Goal: Submit feedback/report problem

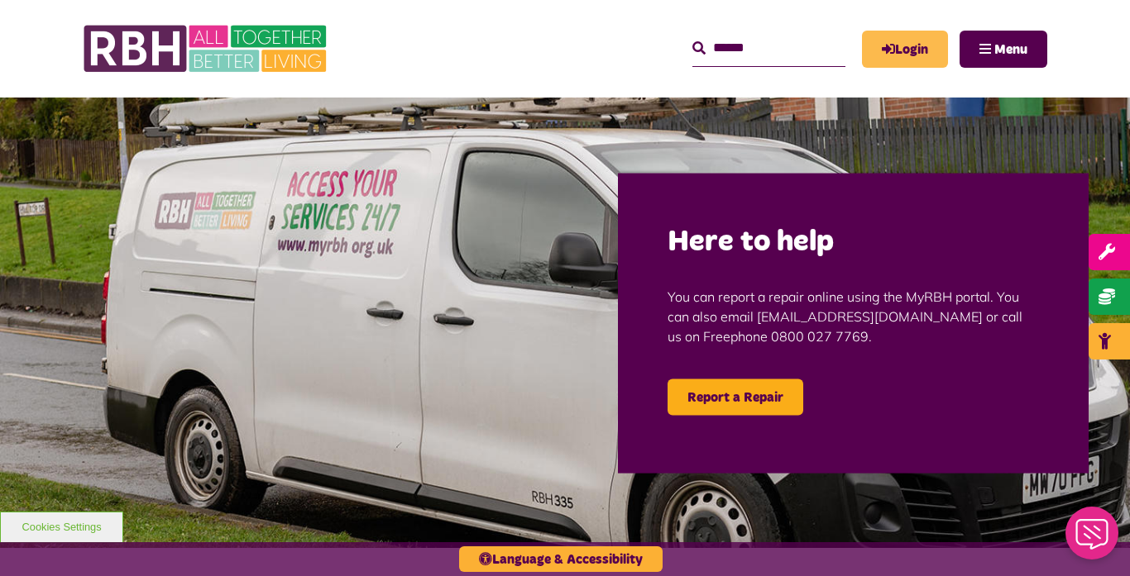
click at [908, 45] on link "Login" at bounding box center [905, 49] width 86 height 37
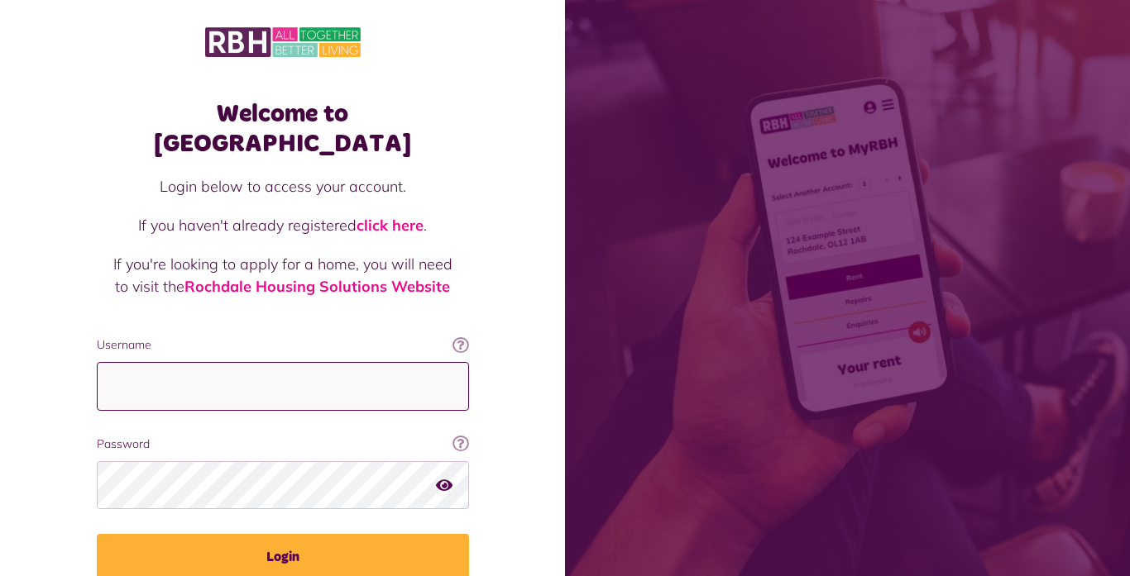
click at [156, 362] on input "Username" at bounding box center [283, 386] width 372 height 49
type input "**********"
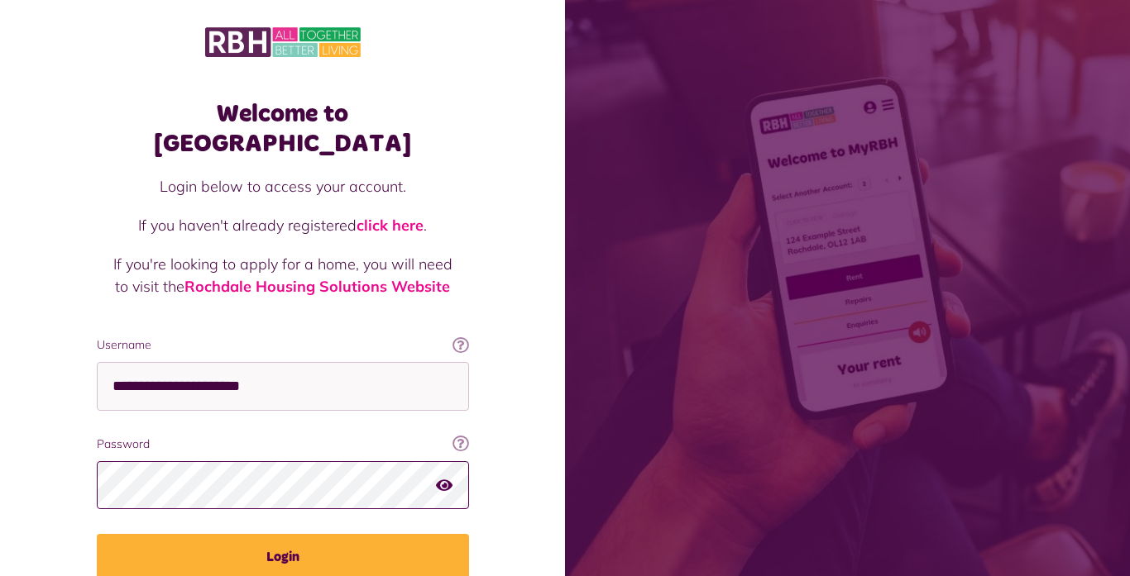
click at [97, 534] on button "Login" at bounding box center [283, 557] width 372 height 46
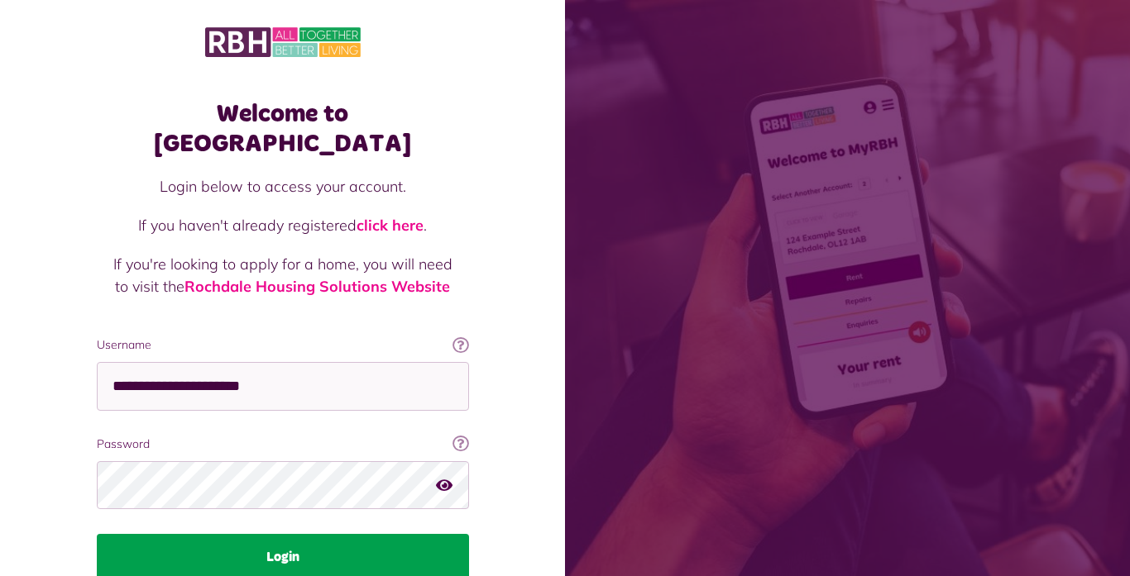
click at [249, 534] on button "Login" at bounding box center [283, 557] width 372 height 46
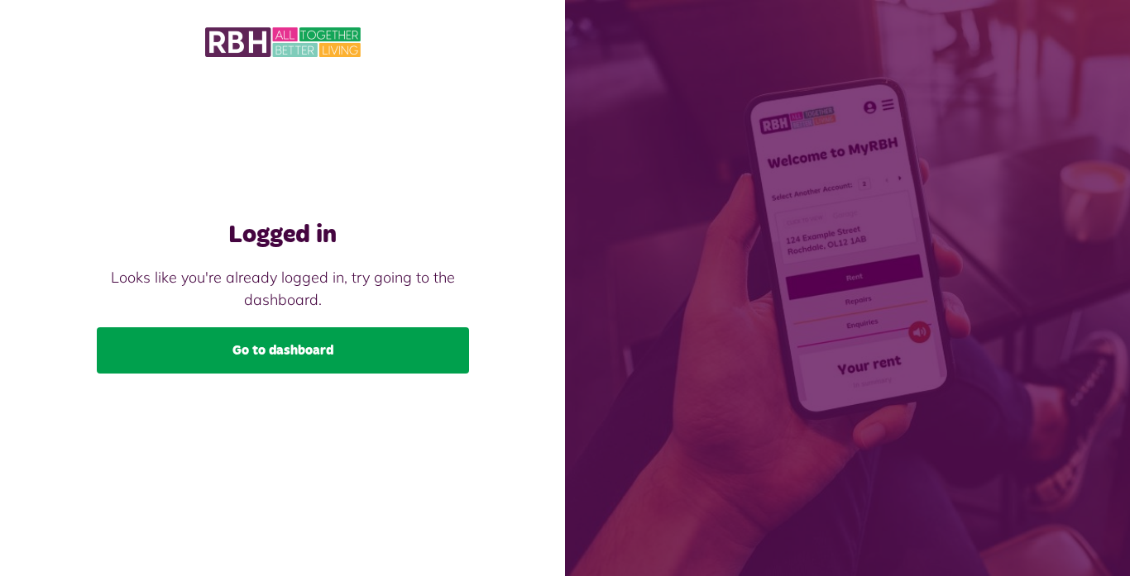
click at [256, 347] on link "Go to dashboard" at bounding box center [283, 351] width 372 height 46
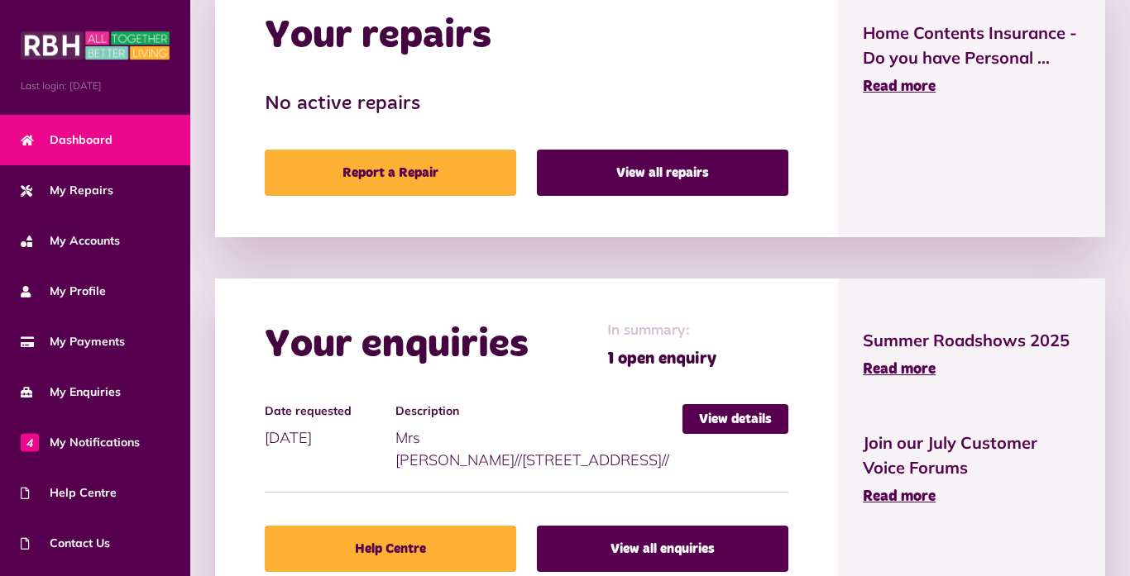
scroll to position [873, 0]
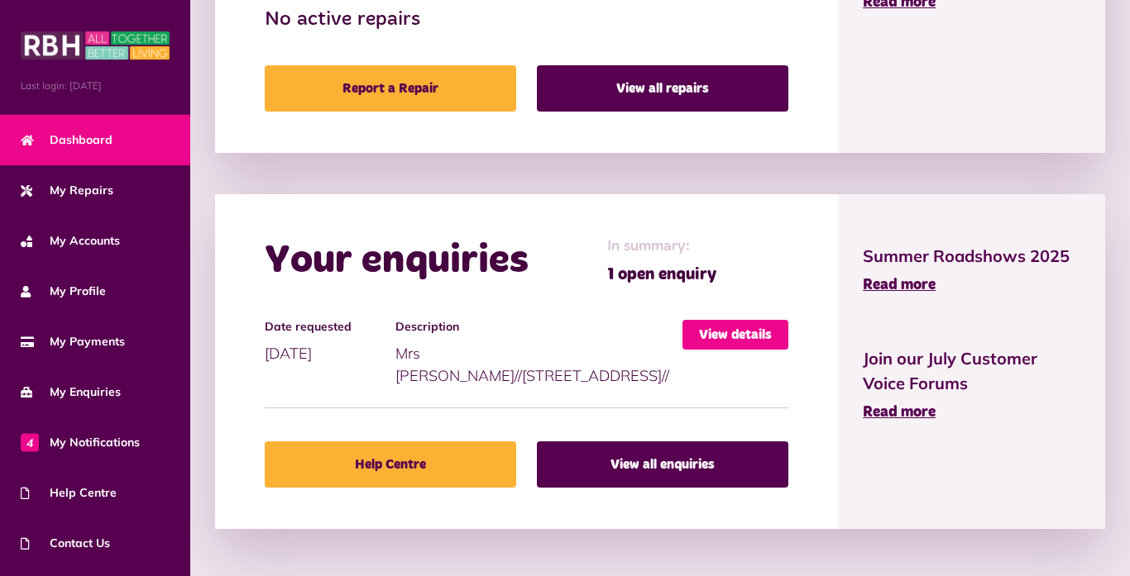
click at [747, 340] on link "View details" at bounding box center [735, 335] width 106 height 30
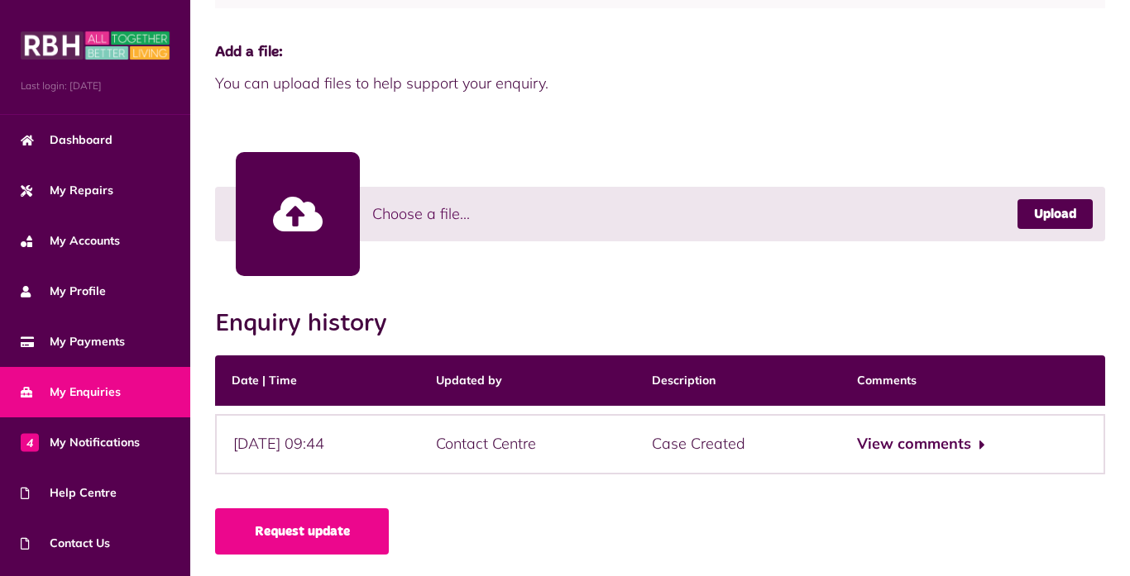
scroll to position [402, 0]
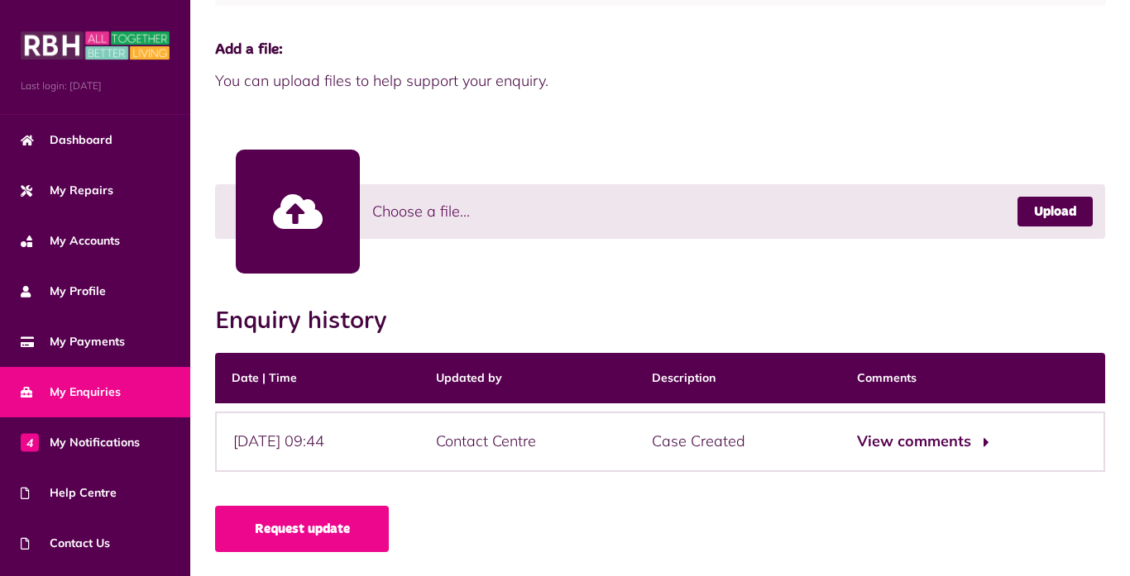
click at [972, 446] on button "View comments" at bounding box center [921, 442] width 128 height 24
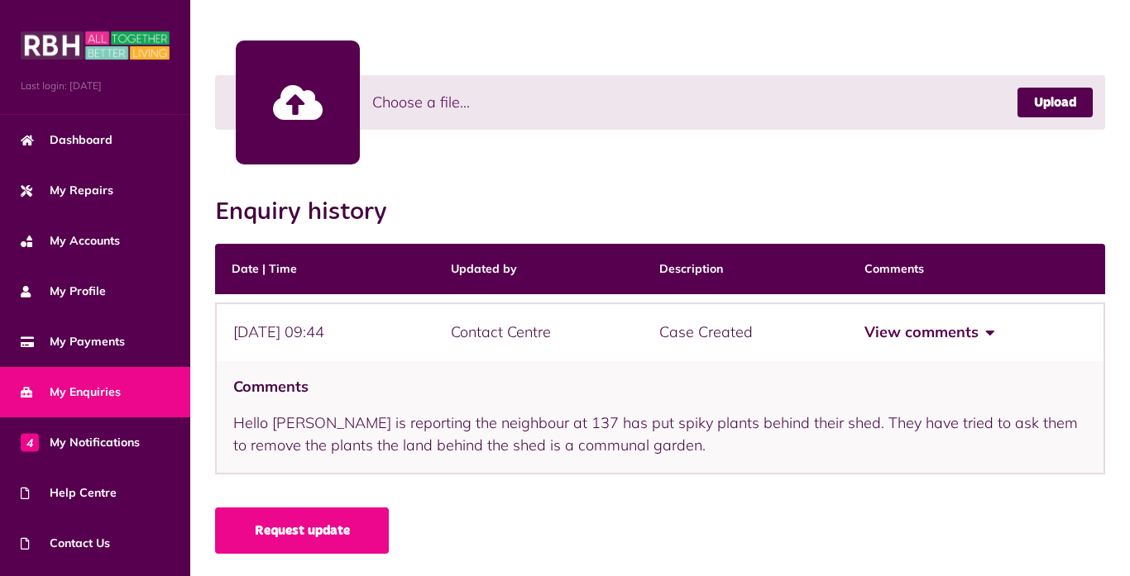
scroll to position [513, 0]
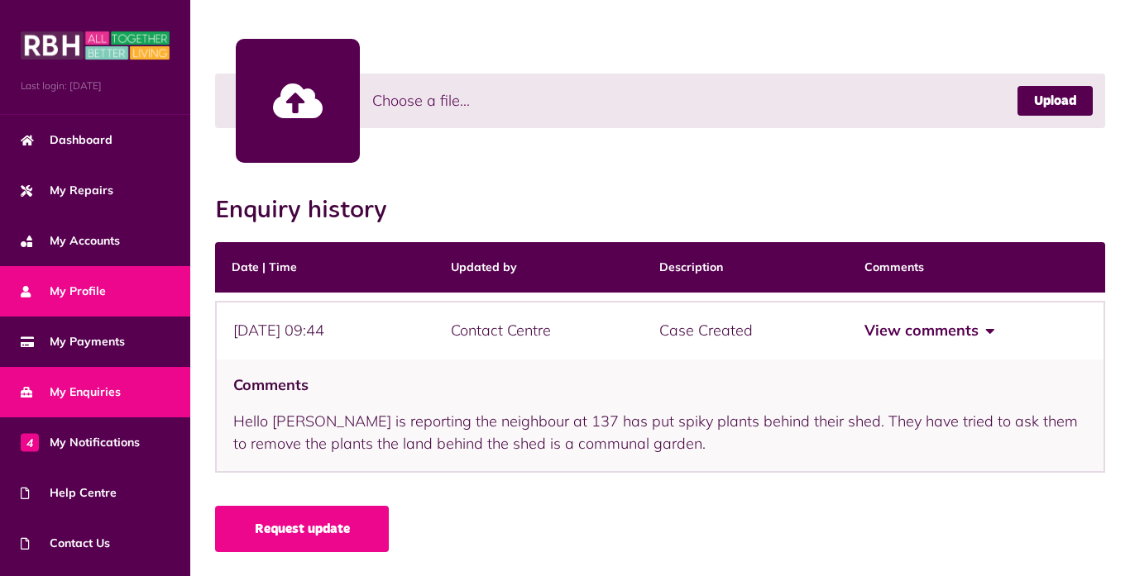
click at [75, 283] on span "My Profile" at bounding box center [63, 291] width 85 height 17
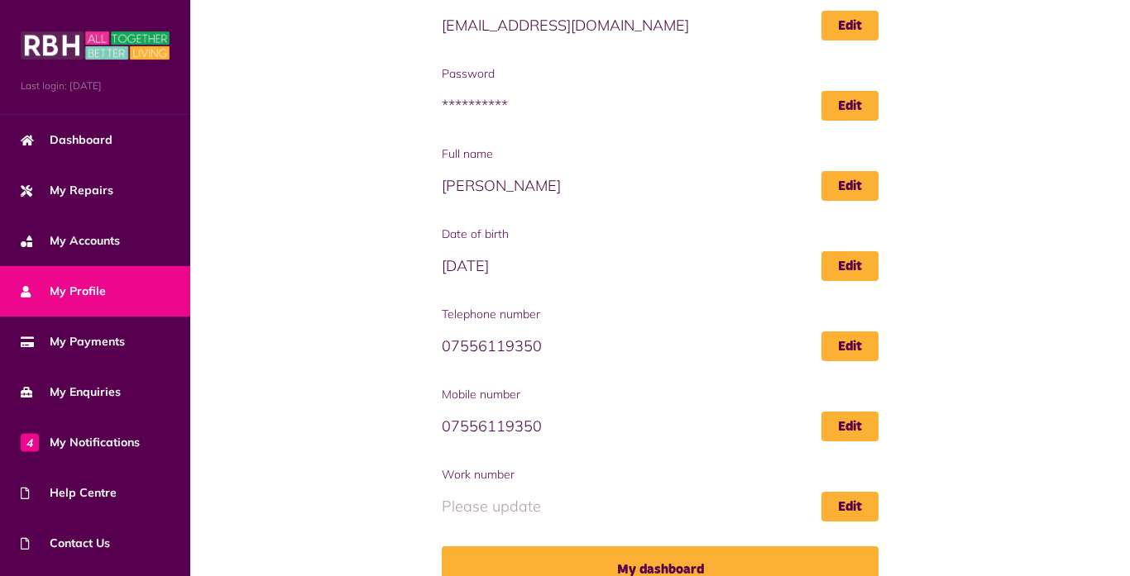
scroll to position [213, 0]
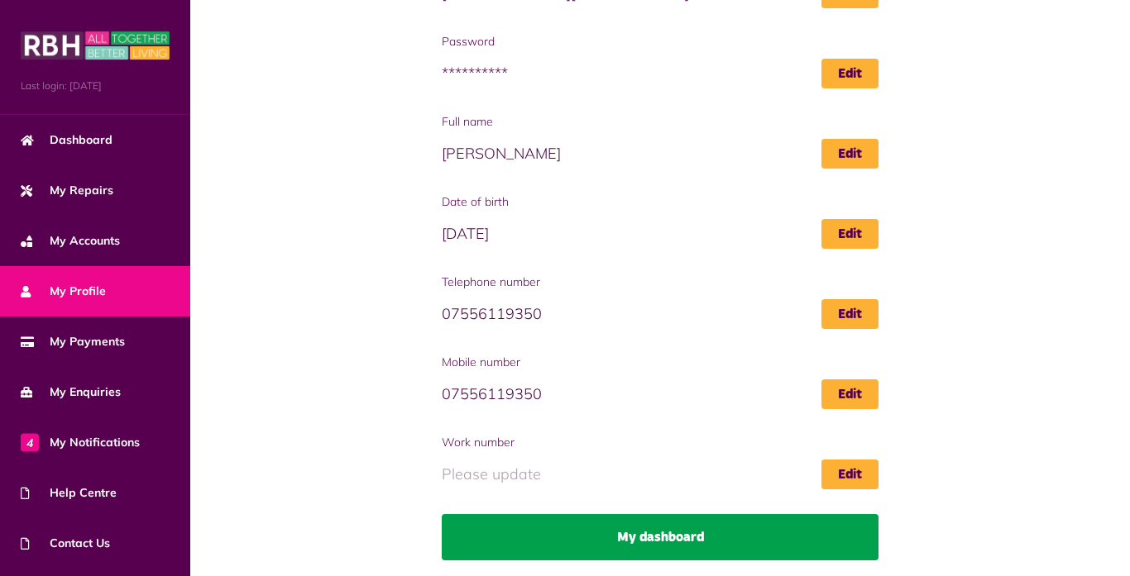
click at [662, 536] on link "My dashboard" at bounding box center [660, 537] width 437 height 46
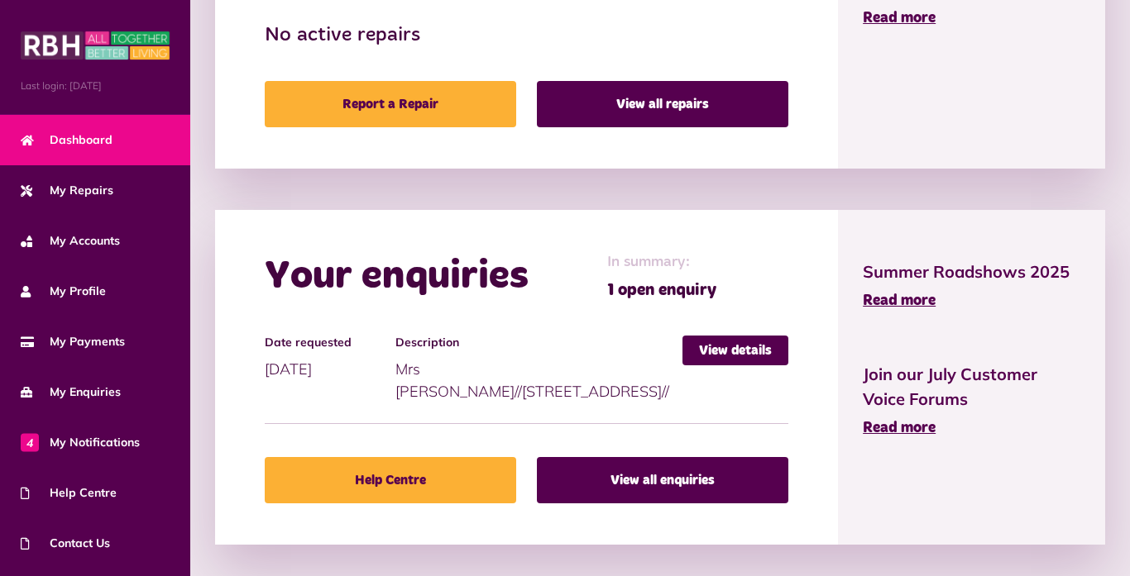
scroll to position [873, 0]
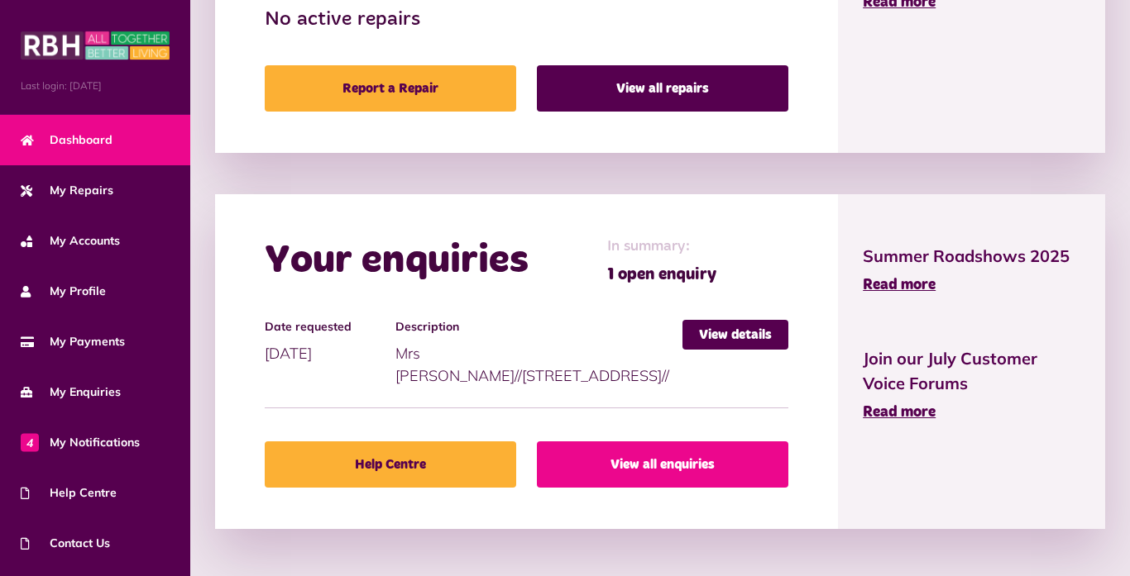
click at [676, 466] on link "View all enquiries" at bounding box center [662, 465] width 251 height 46
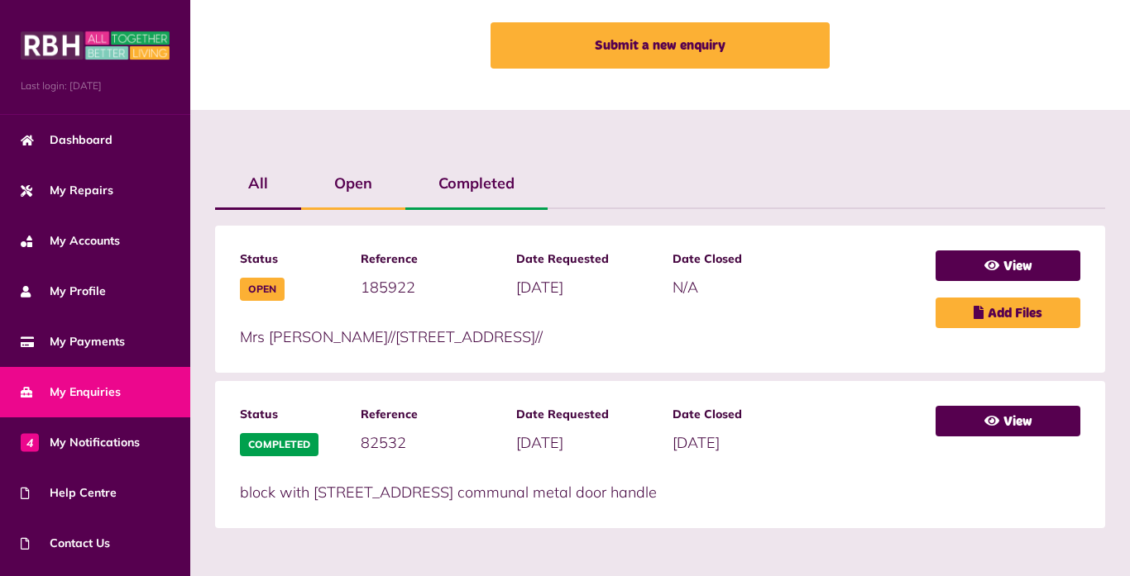
scroll to position [265, 0]
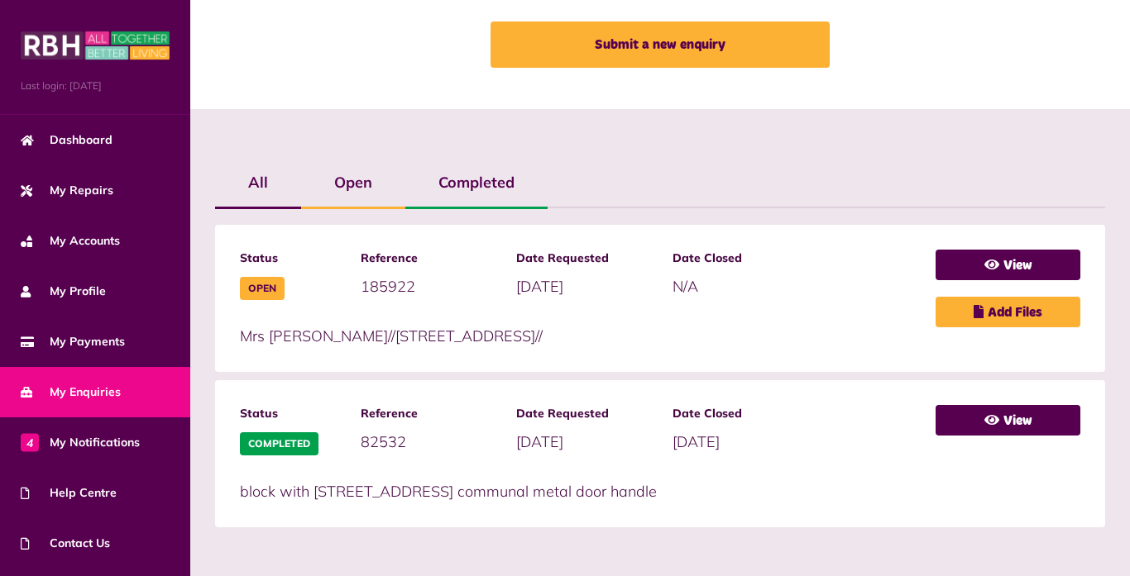
click at [351, 186] on label "Open" at bounding box center [353, 183] width 104 height 48
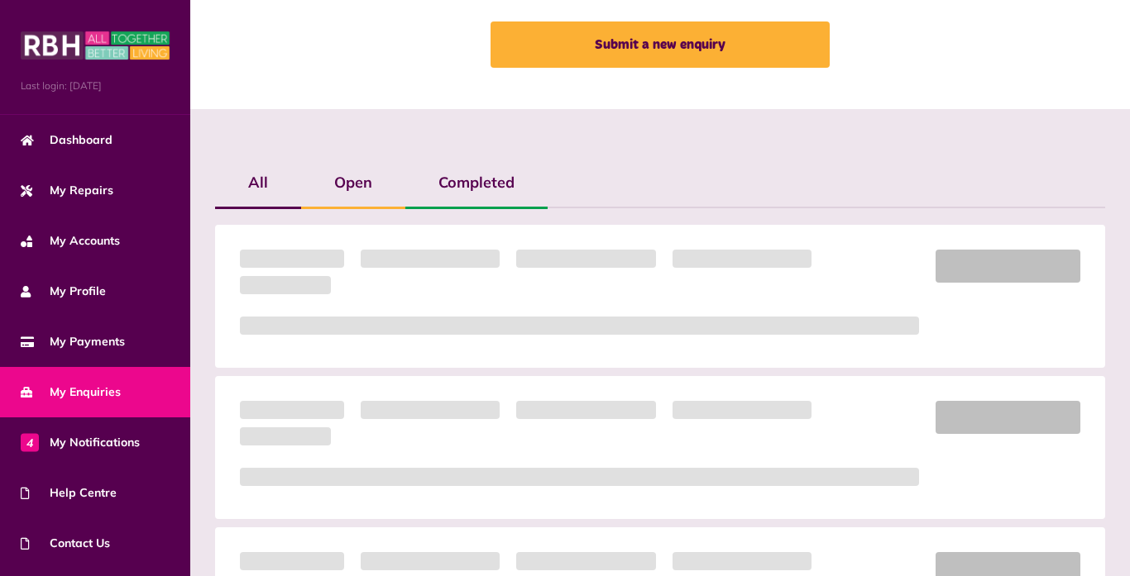
scroll to position [110, 0]
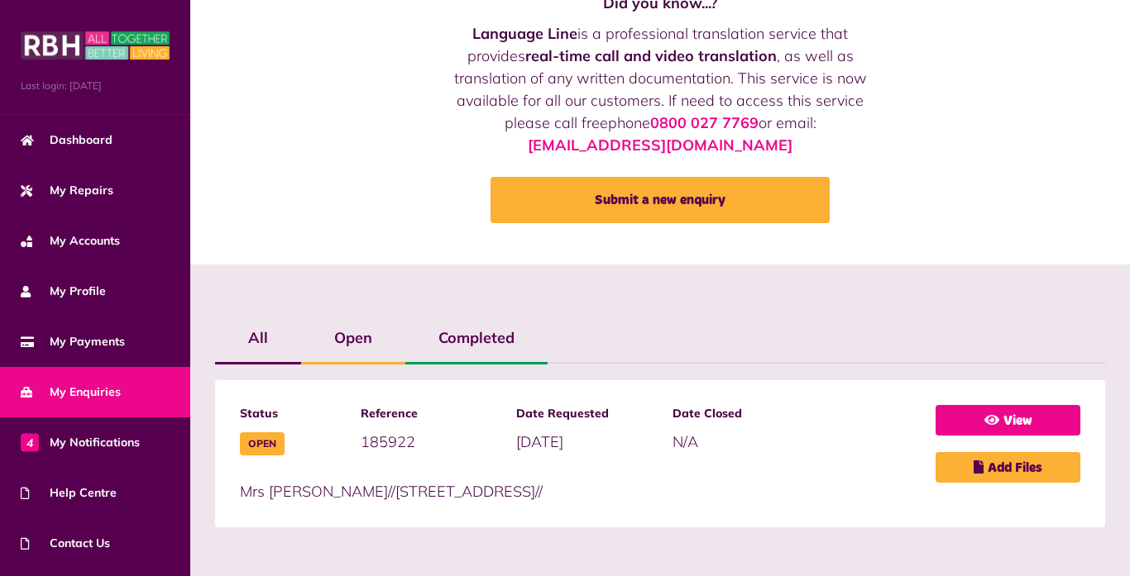
click at [1009, 422] on link "View" at bounding box center [1007, 420] width 145 height 31
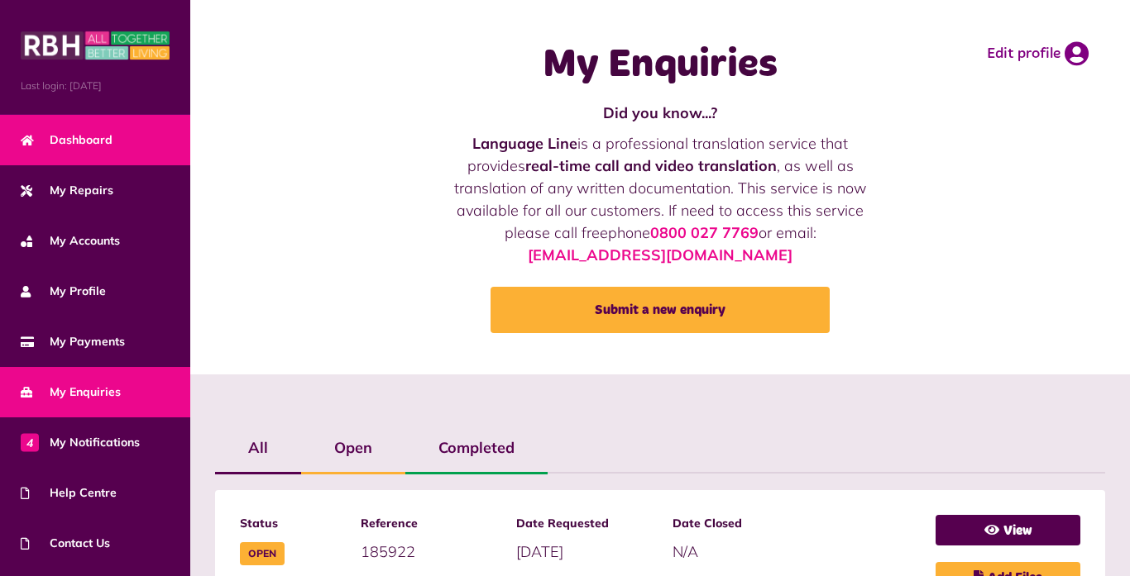
click at [55, 136] on span "Dashboard" at bounding box center [67, 140] width 92 height 17
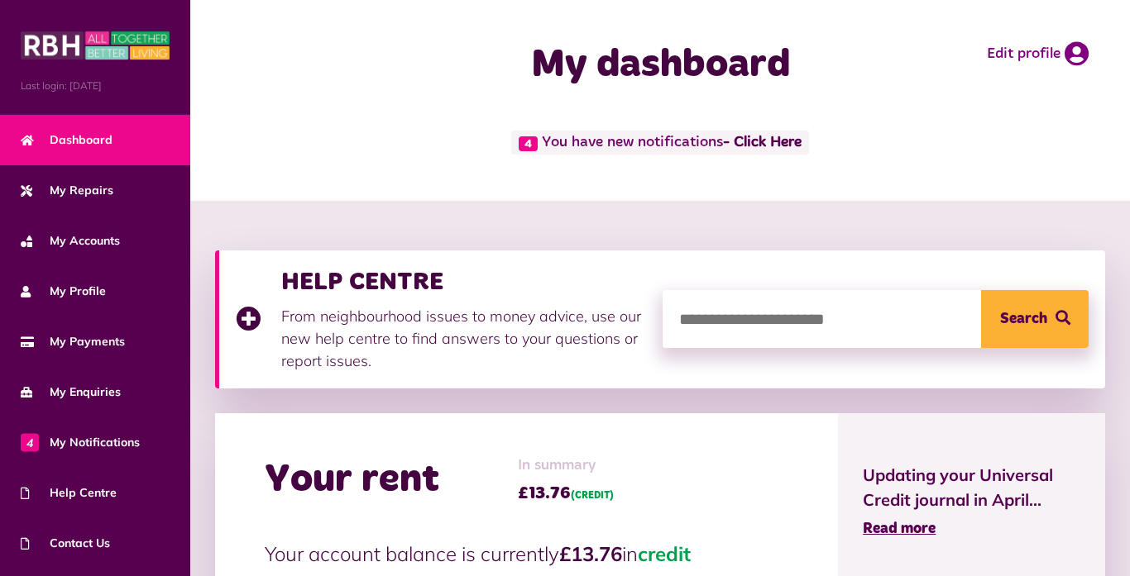
click at [799, 327] on input "search" at bounding box center [875, 319] width 427 height 58
type input "********"
click at [1050, 326] on button "Search" at bounding box center [1035, 319] width 108 height 58
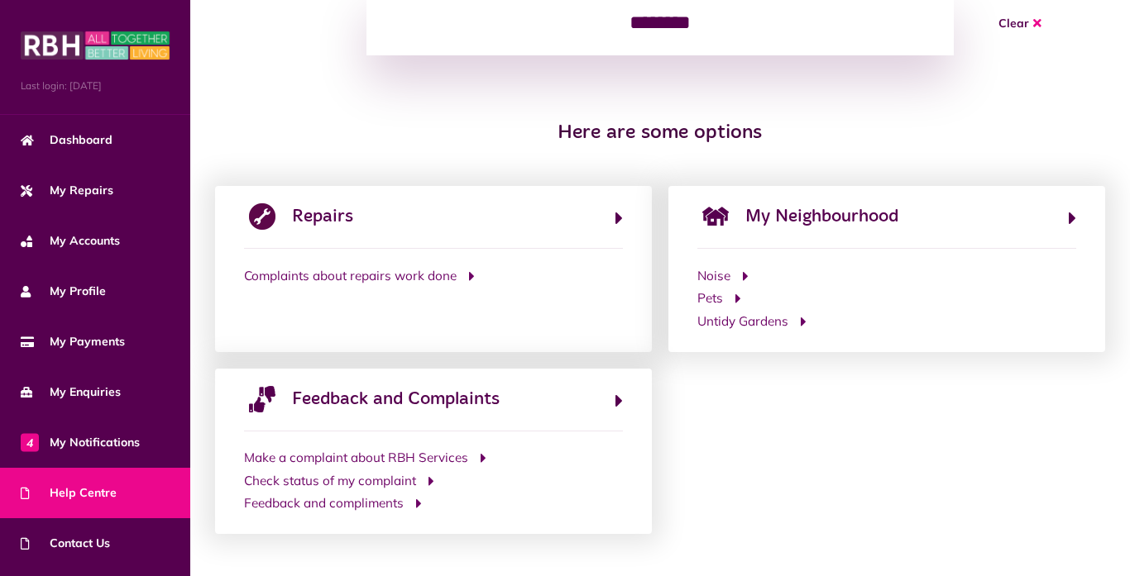
scroll to position [280, 0]
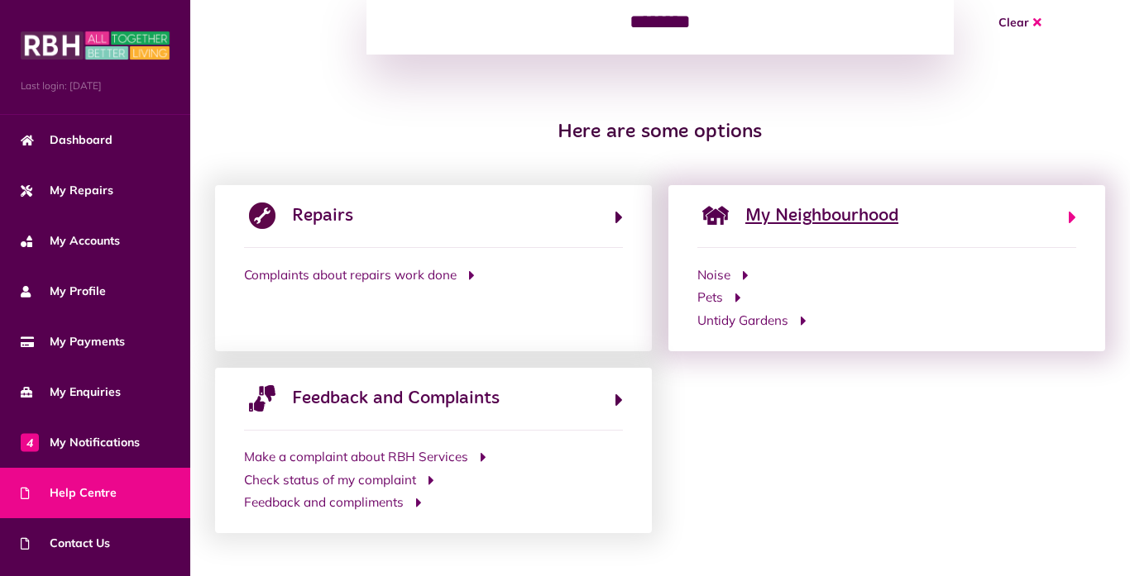
click at [874, 213] on span "My Neighbourhood" at bounding box center [821, 216] width 153 height 26
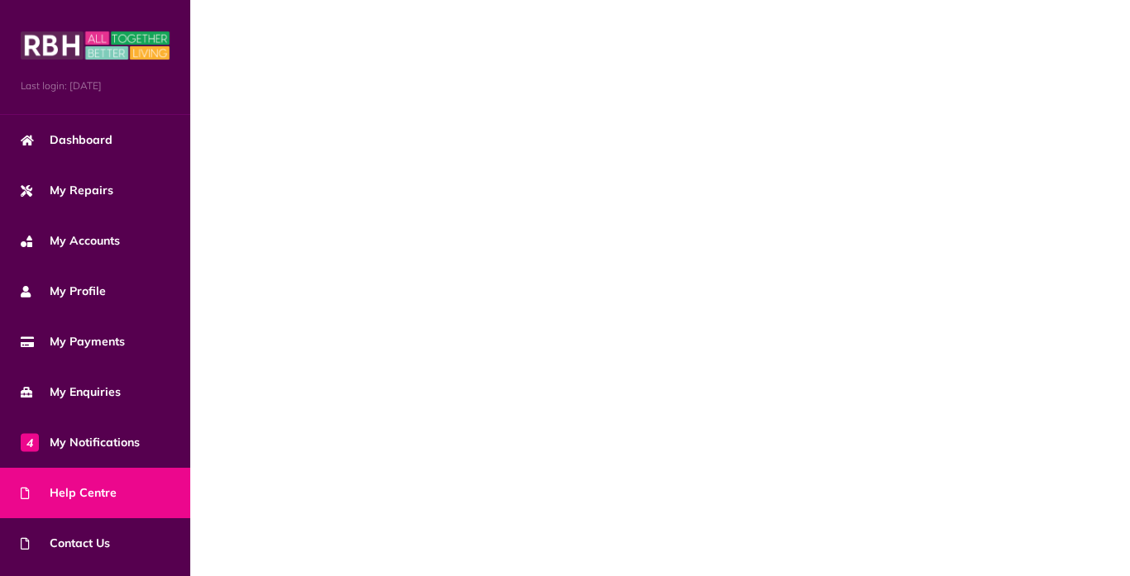
scroll to position [0, 0]
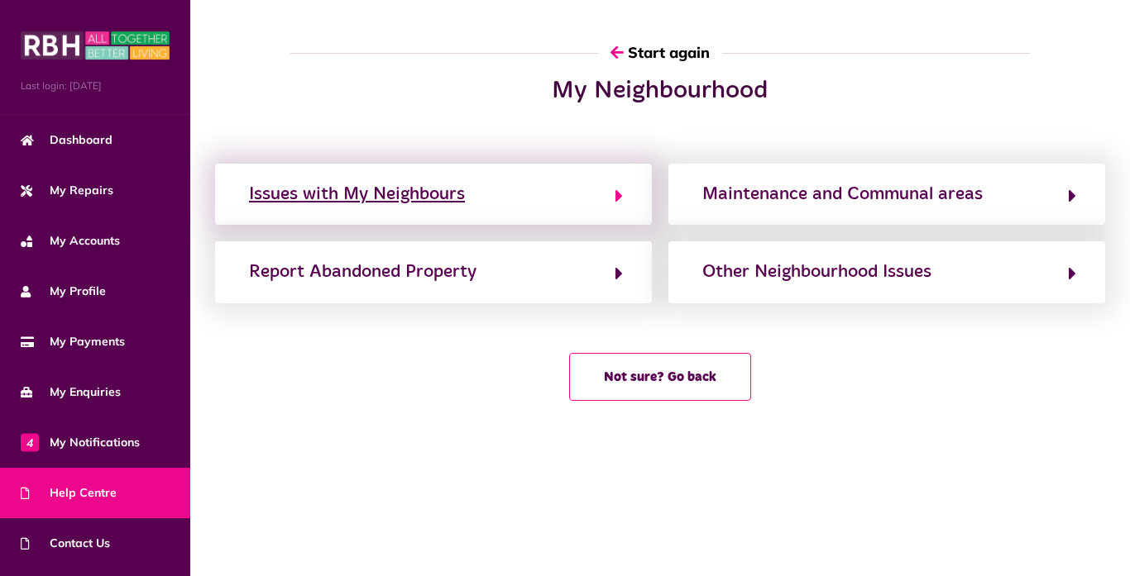
click at [420, 200] on div "Issues with My Neighbours" at bounding box center [357, 194] width 216 height 26
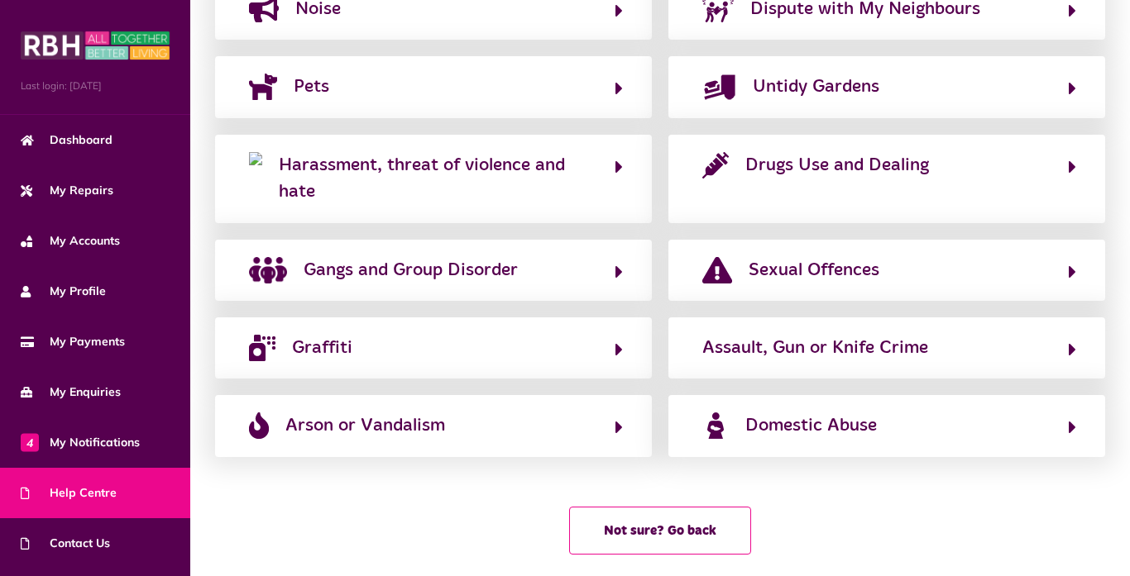
scroll to position [442, 0]
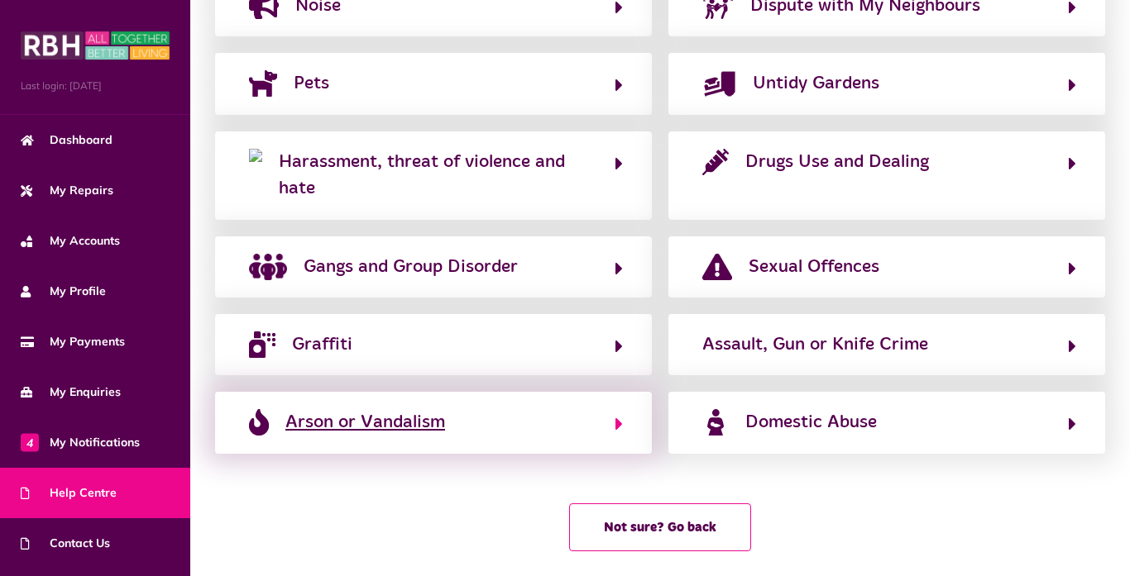
click at [427, 409] on div "Arson or Vandalism" at bounding box center [365, 422] width 160 height 26
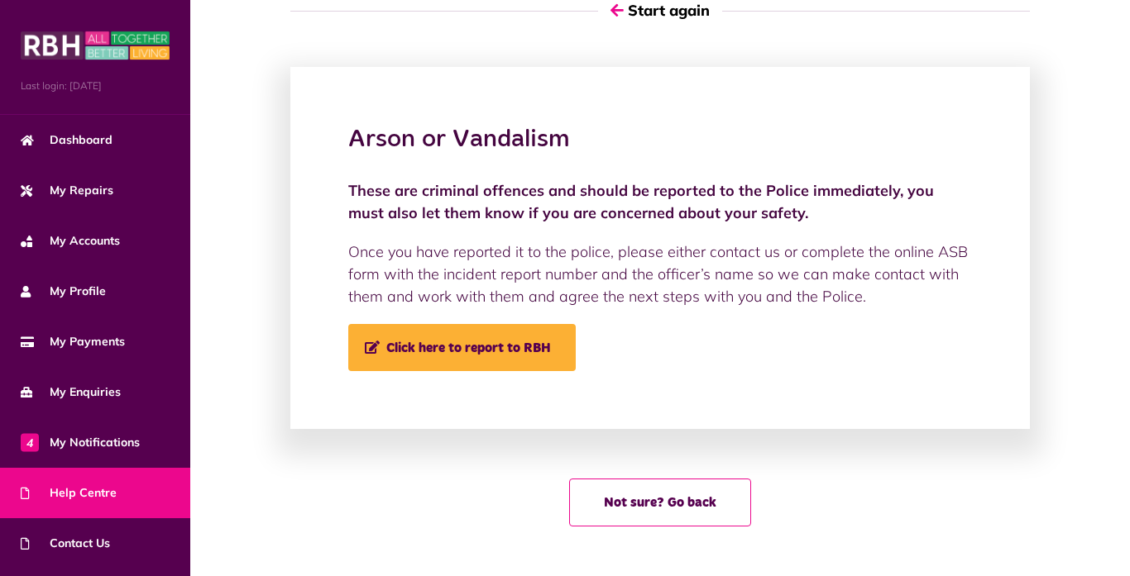
scroll to position [0, 0]
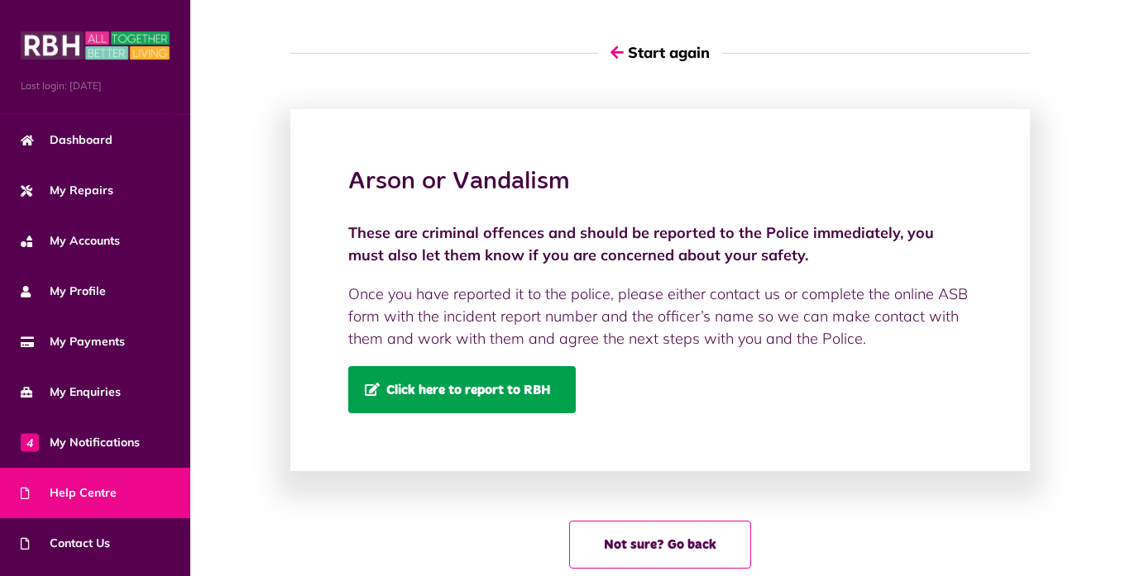
click at [471, 399] on link "Click here to report to RBH" at bounding box center [461, 389] width 227 height 47
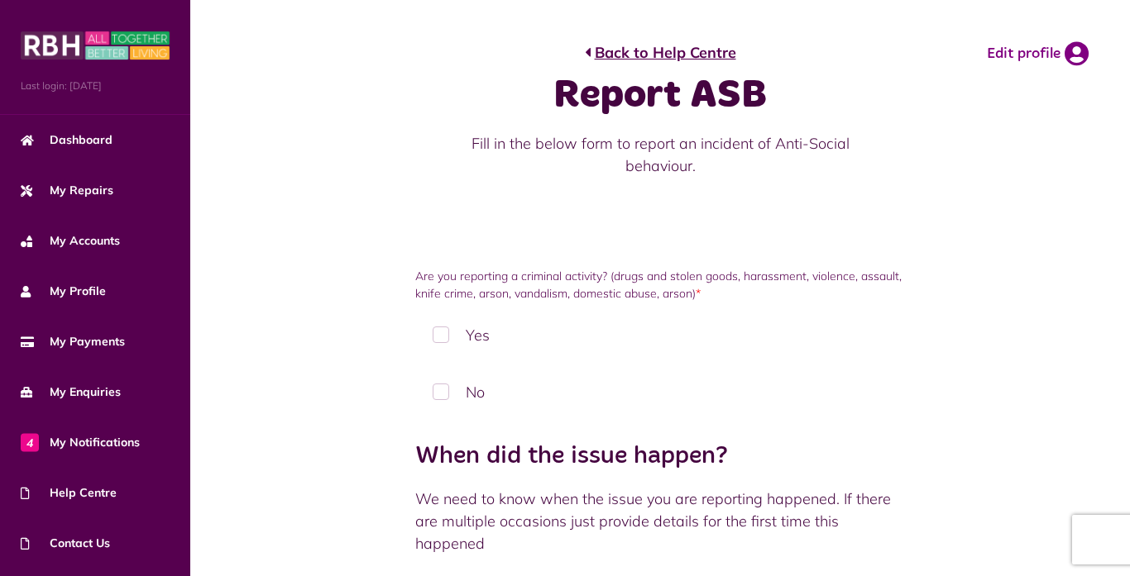
click at [444, 390] on label "No" at bounding box center [659, 392] width 489 height 49
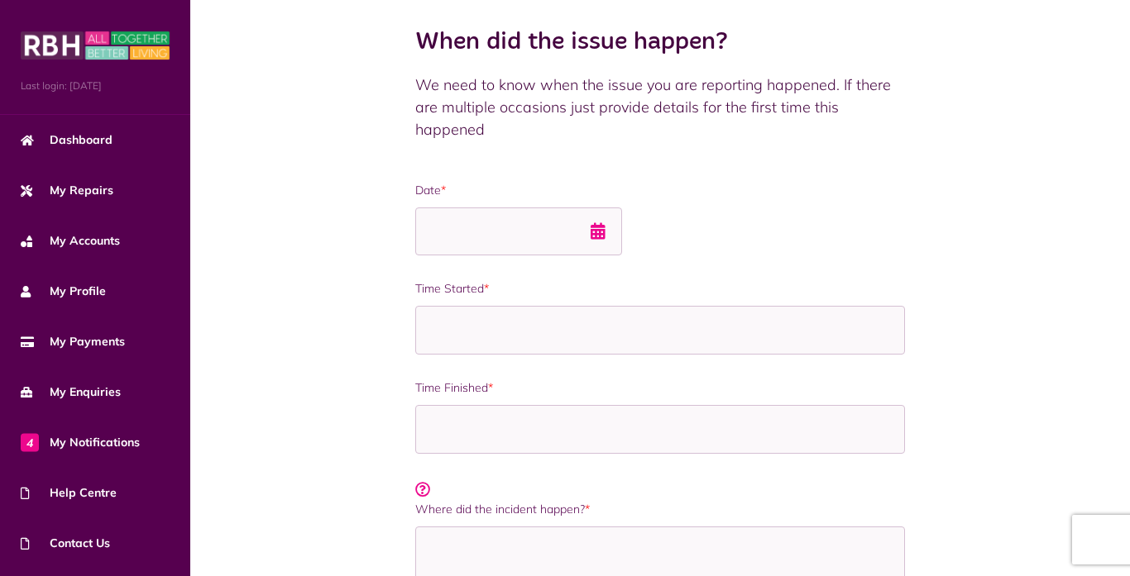
scroll to position [422, 0]
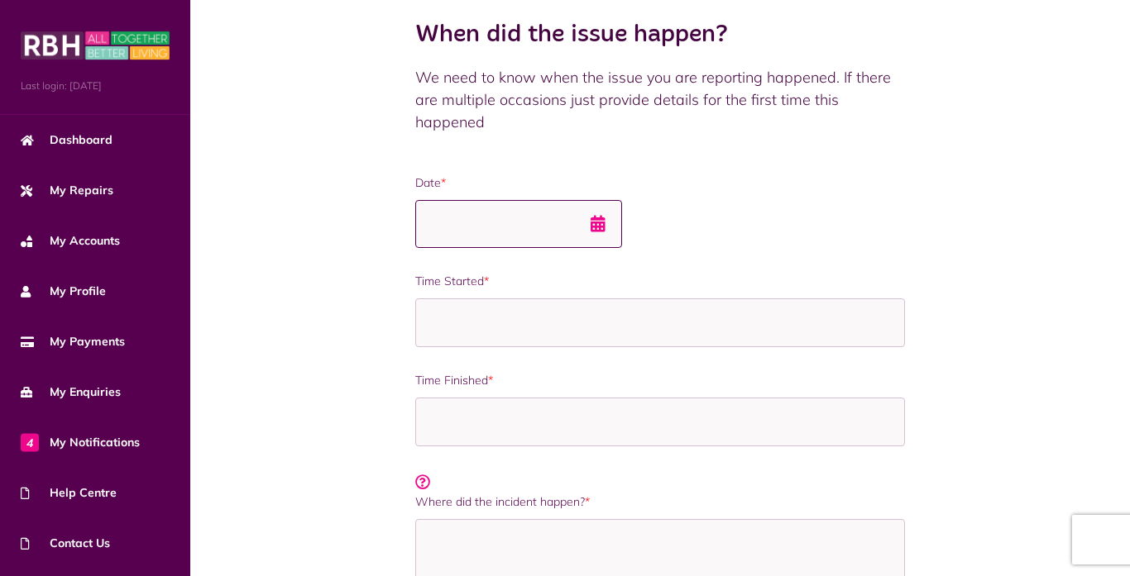
click at [505, 239] on input "Date *" at bounding box center [518, 224] width 207 height 49
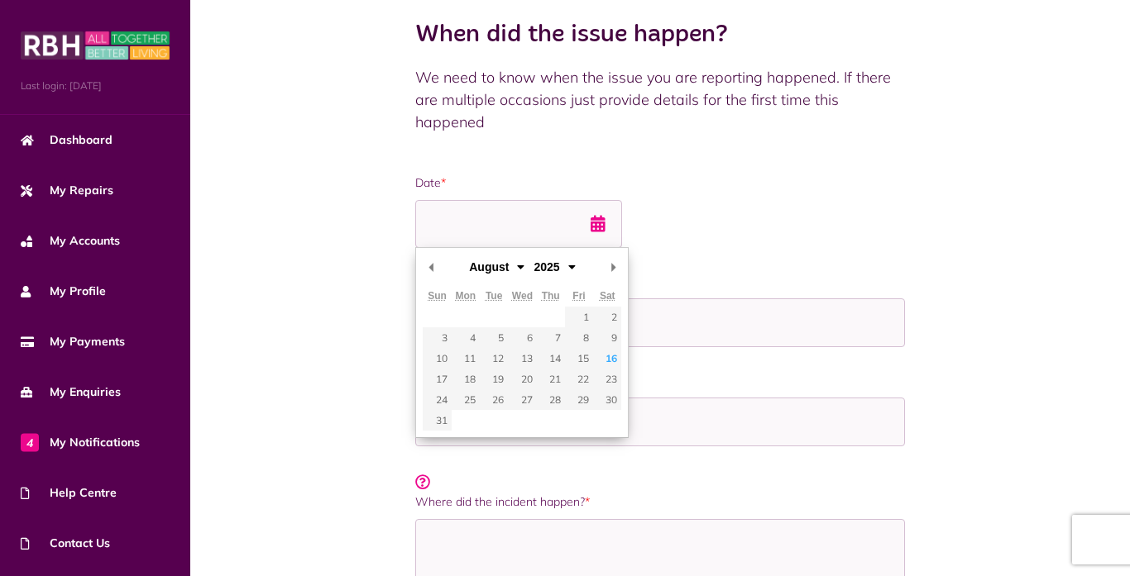
click at [796, 222] on div at bounding box center [659, 224] width 489 height 49
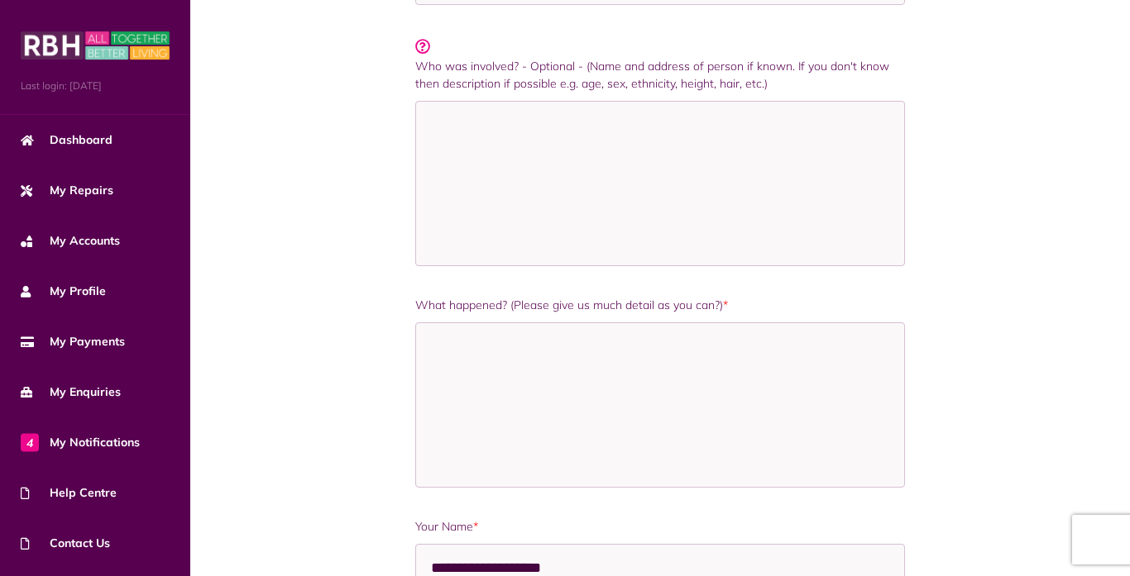
scroll to position [1098, 0]
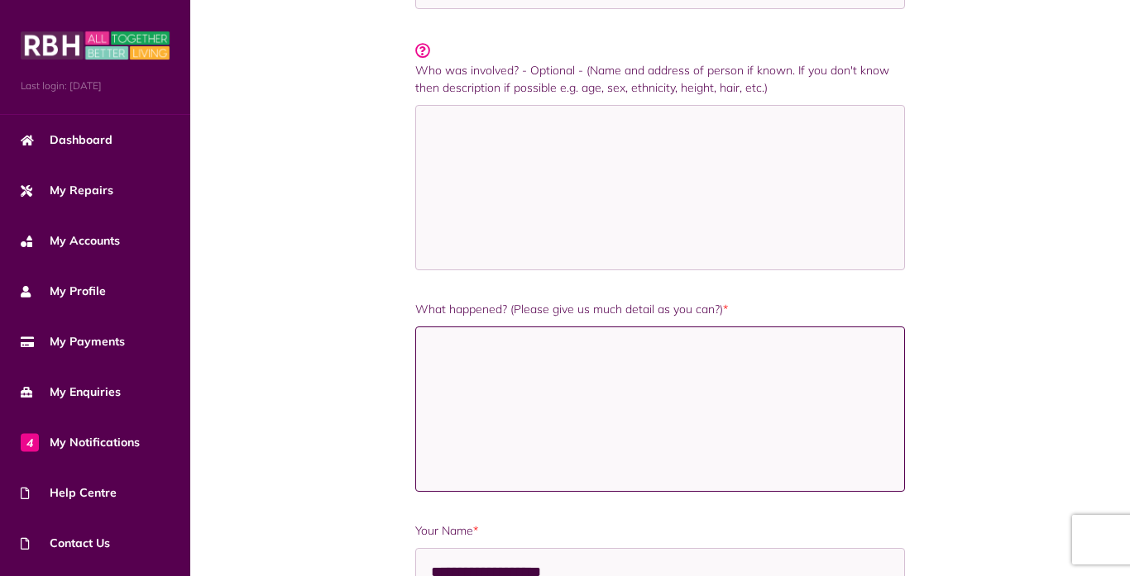
click at [439, 335] on textarea "What happened? (Please give us much detail as you can?) *" at bounding box center [659, 409] width 489 height 165
type textarea "*"
